Goal: Task Accomplishment & Management: Manage account settings

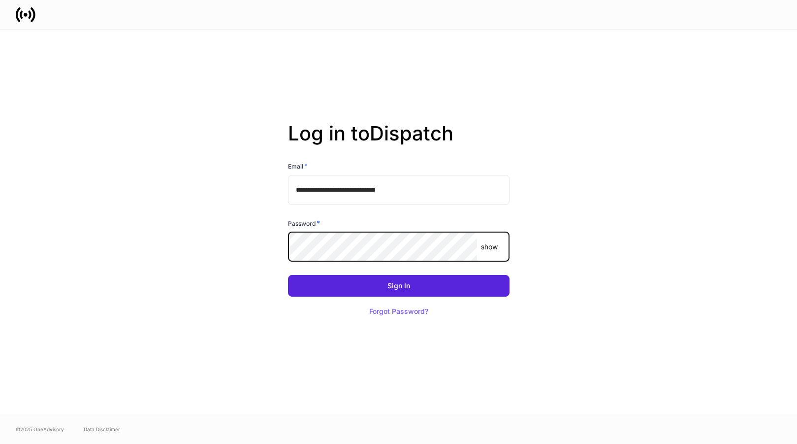
click at [398, 285] on button "Sign In" at bounding box center [399, 286] width 222 height 22
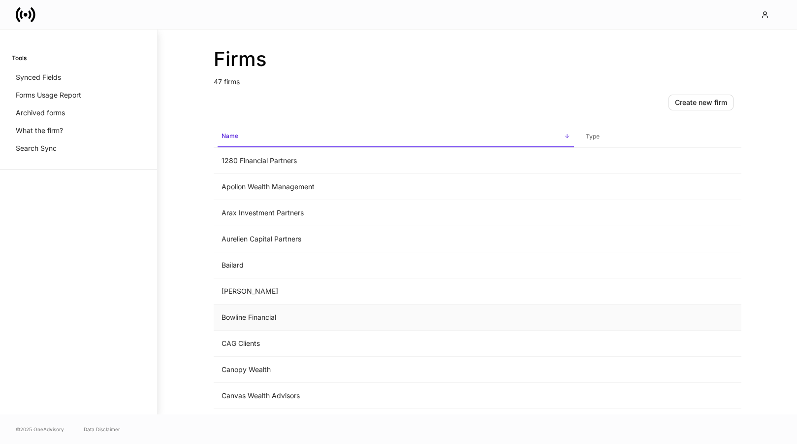
scroll to position [13, 0]
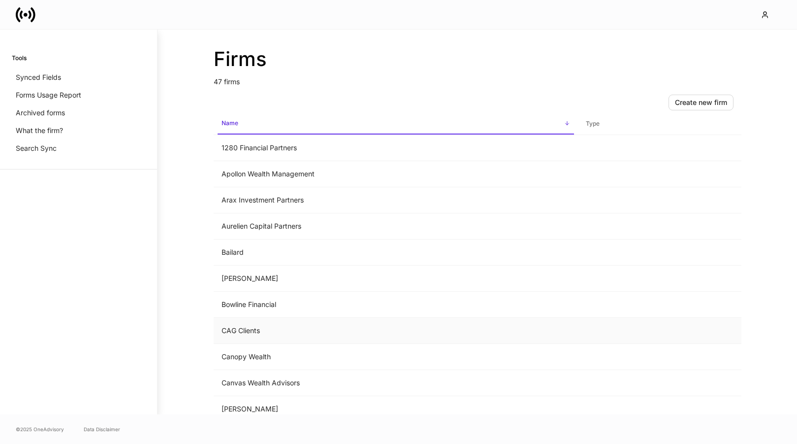
click at [259, 323] on td "CAG Clients" at bounding box center [396, 331] width 364 height 26
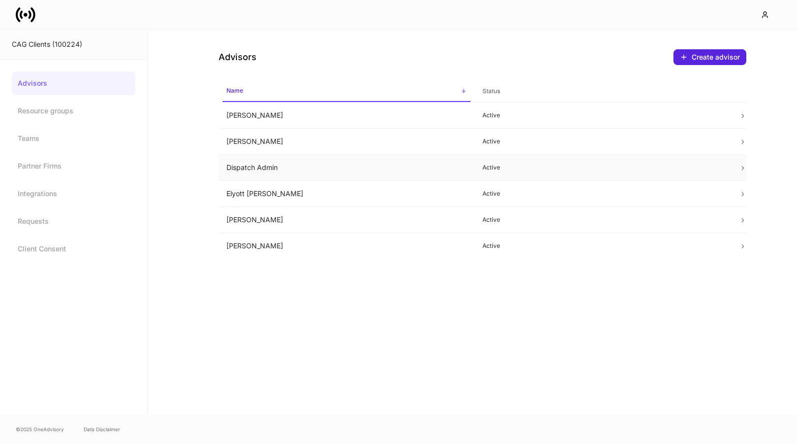
click at [384, 175] on td "Dispatch Admin" at bounding box center [347, 168] width 256 height 26
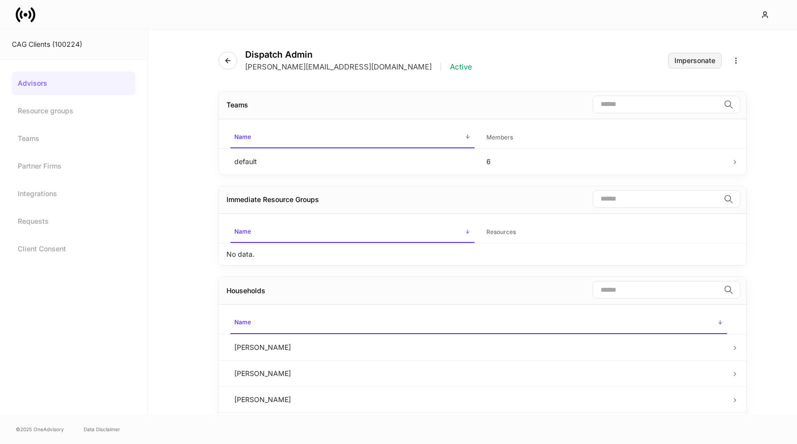
click at [687, 64] on button "Impersonate" at bounding box center [695, 61] width 54 height 16
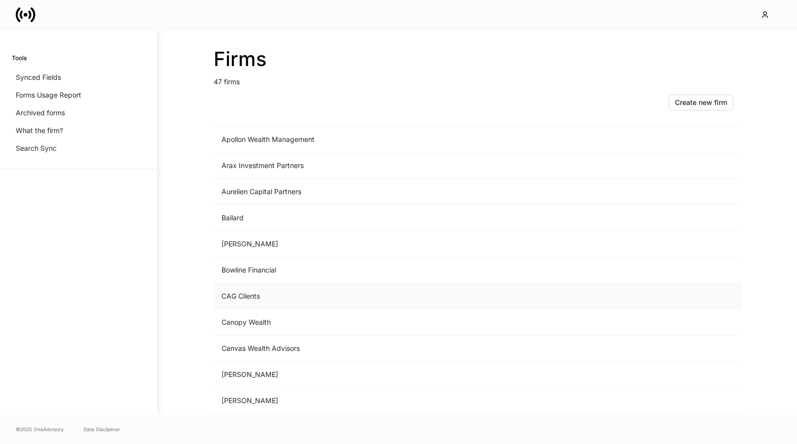
scroll to position [49, 0]
click at [315, 300] on td "CAG Clients" at bounding box center [396, 294] width 364 height 26
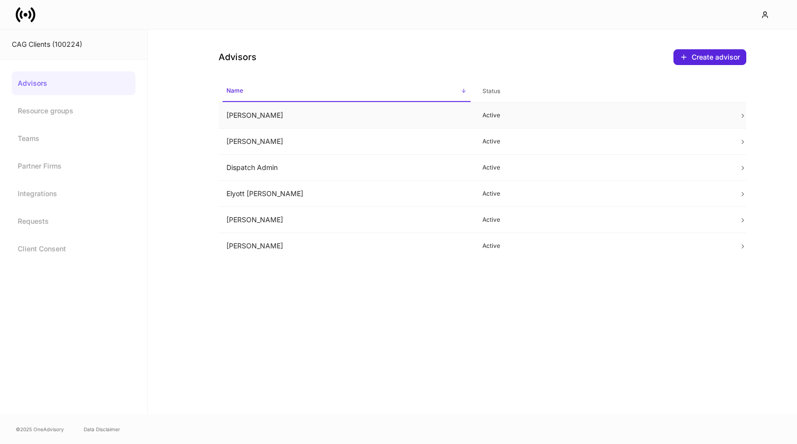
click at [288, 119] on td "Chris Csenge" at bounding box center [347, 115] width 256 height 26
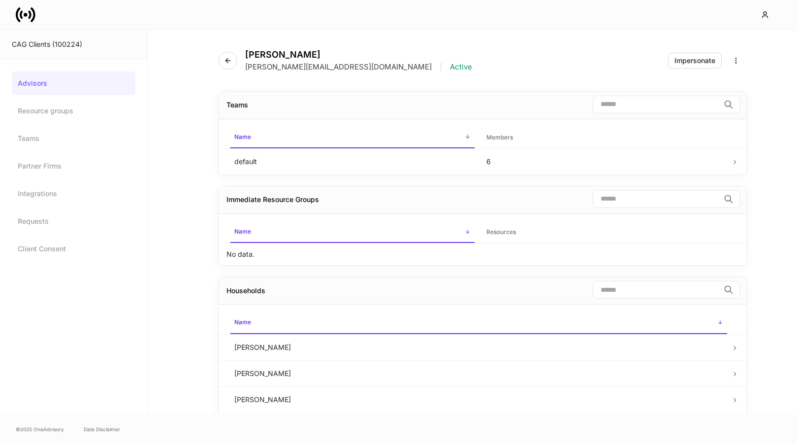
click at [71, 83] on link "Advisors" at bounding box center [74, 83] width 124 height 24
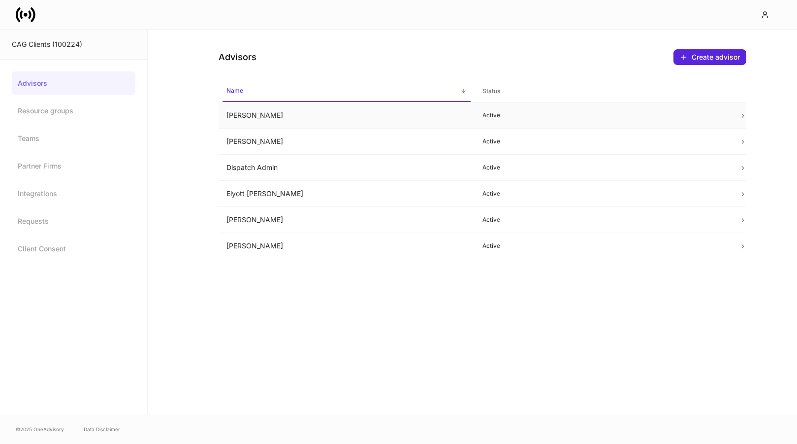
click at [543, 115] on p "Active" at bounding box center [602, 115] width 241 height 8
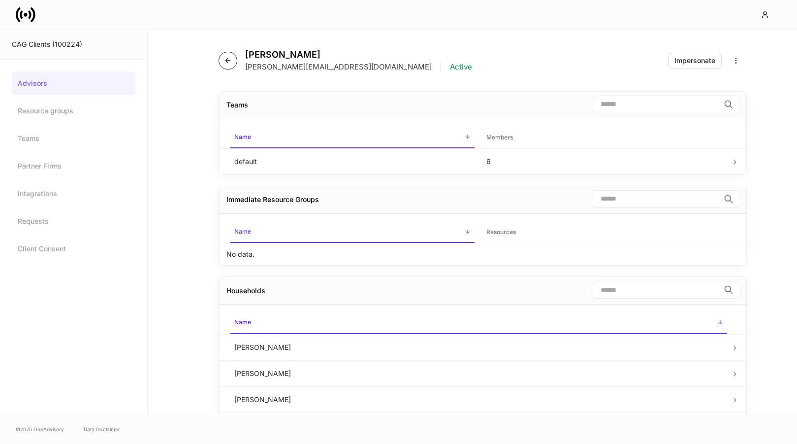
click at [226, 65] on button "button" at bounding box center [228, 61] width 19 height 18
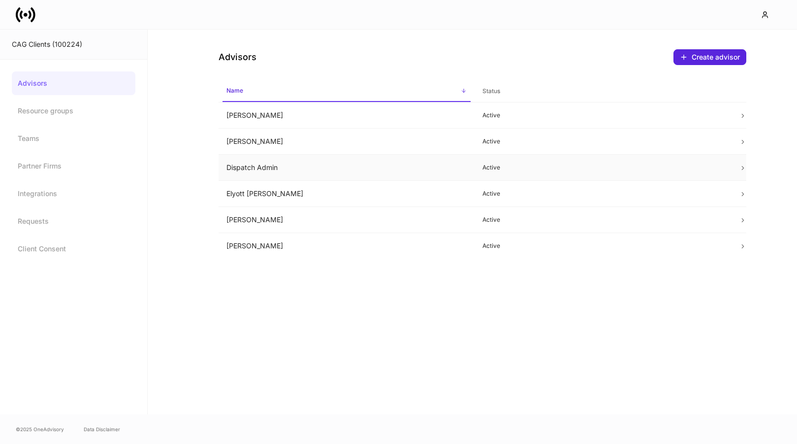
click at [339, 162] on td "Dispatch Admin" at bounding box center [347, 168] width 256 height 26
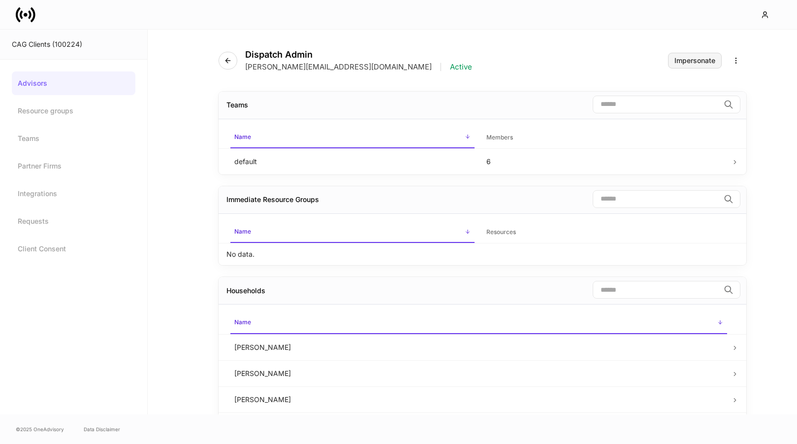
click at [678, 54] on button "Impersonate" at bounding box center [695, 61] width 54 height 16
